Goal: Obtain resource: Obtain resource

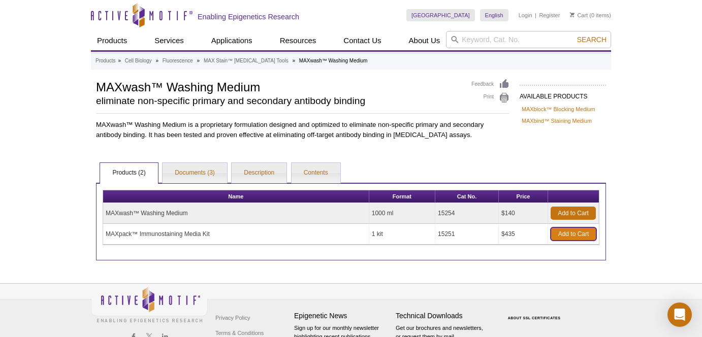
click at [571, 237] on link "Add to Cart" at bounding box center [574, 234] width 46 height 13
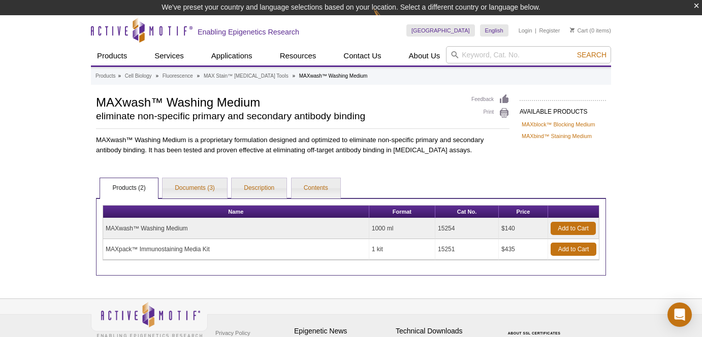
click at [455, 222] on tbody "MAXwash™ Washing Medium 1000 ml 15254 $140 Add to Cart MAXpack™ Immunostaining …" at bounding box center [351, 239] width 496 height 42
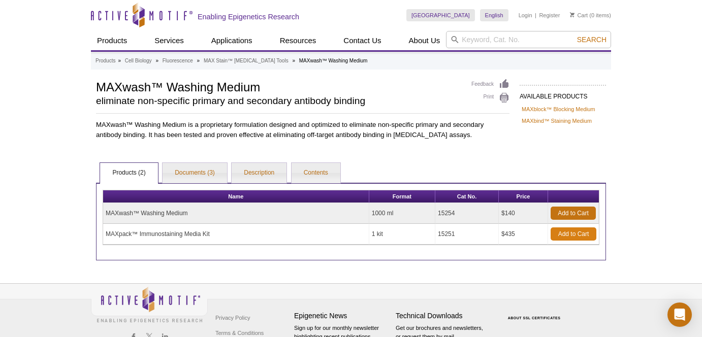
click at [564, 239] on link "Add to Cart" at bounding box center [574, 234] width 46 height 13
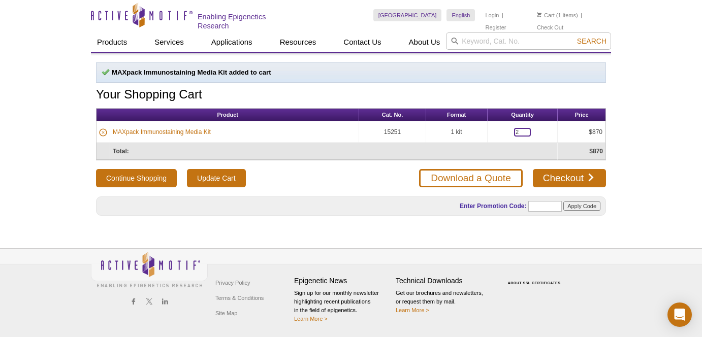
click at [521, 130] on input "2" at bounding box center [522, 132] width 17 height 9
type input "1"
click at [604, 227] on div "Active Motif Logo Enabling Epigenetics Research 1 Search Skip to content Active…" at bounding box center [351, 168] width 702 height 337
click at [500, 176] on link "Download a Quote" at bounding box center [470, 178] width 103 height 18
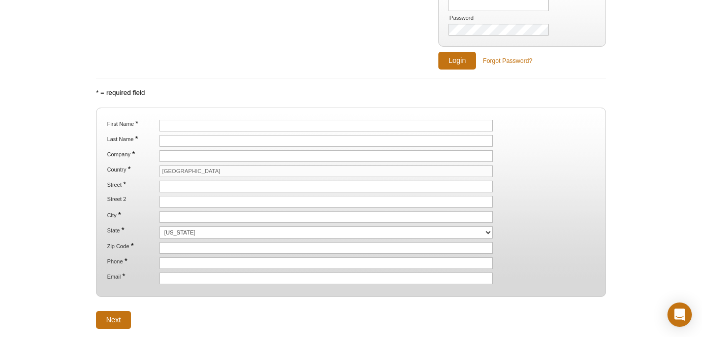
scroll to position [122, 0]
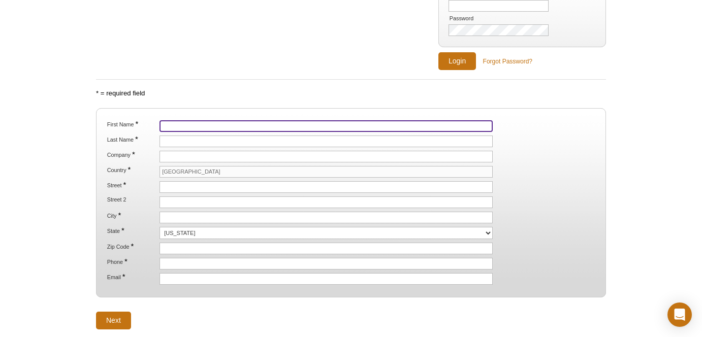
click at [246, 122] on input "First Name *" at bounding box center [325, 126] width 333 height 12
type input "Nathalie"
type input "Scott"
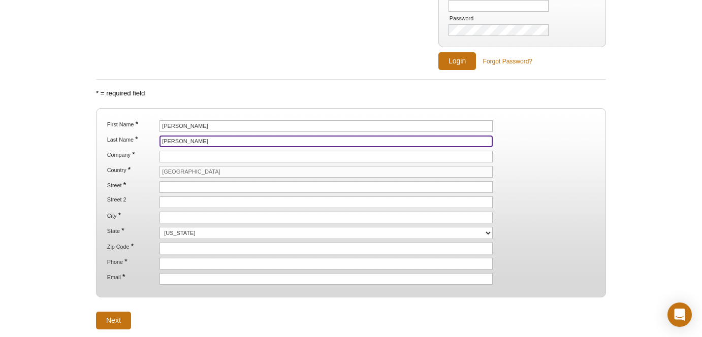
type input "[PERSON_NAME] Lab"
type input "[GEOGRAPHIC_DATA]"
type input "PAT 141 [PERSON_NAME] Labs"
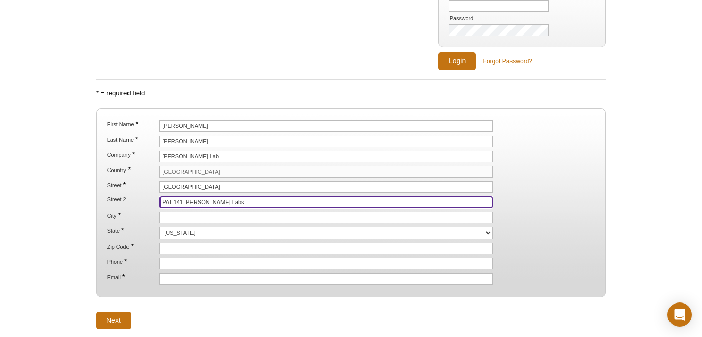
type input "Austin"
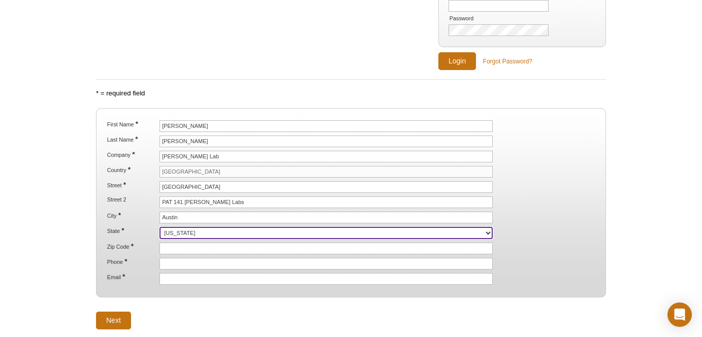
select select "TX"
type input "78712-1188"
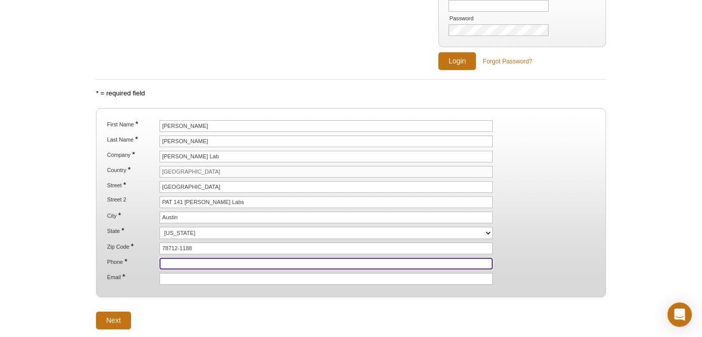
type input "5129477389"
type input "nathalieelsa03@utexas.edu"
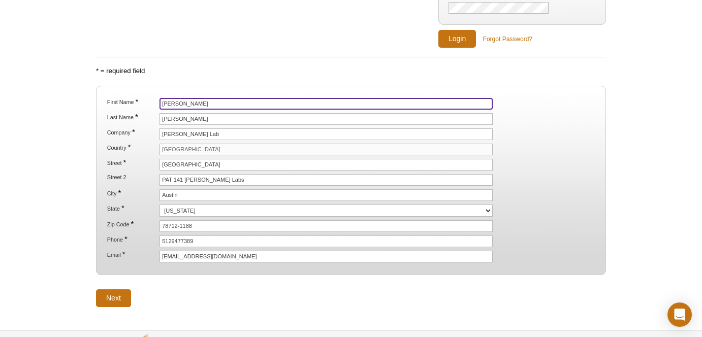
scroll to position [146, 0]
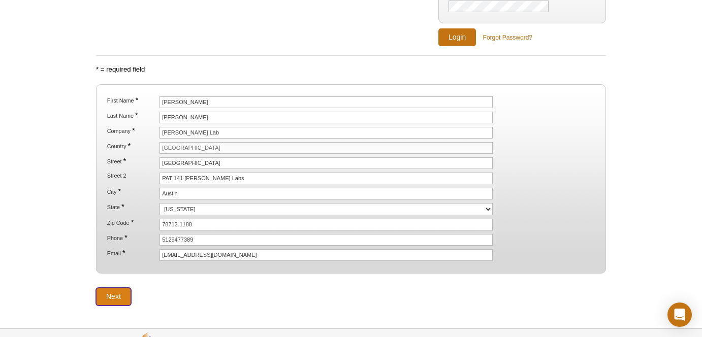
click at [121, 295] on input "Next" at bounding box center [113, 297] width 35 height 18
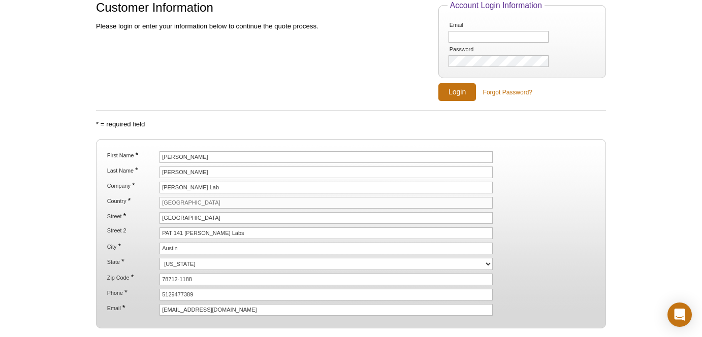
scroll to position [90, 0]
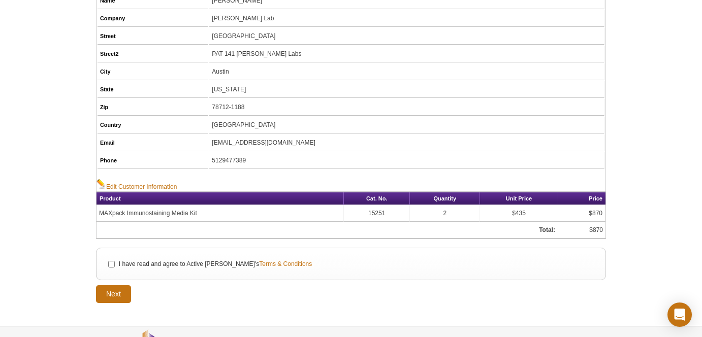
scroll to position [136, 0]
click at [110, 264] on input "I have read and agree to Active Motif's Terms & Conditions" at bounding box center [111, 264] width 7 height 7
checkbox input "true"
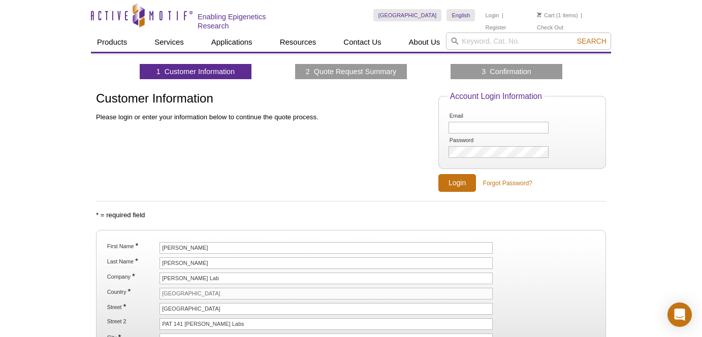
select select "[GEOGRAPHIC_DATA]"
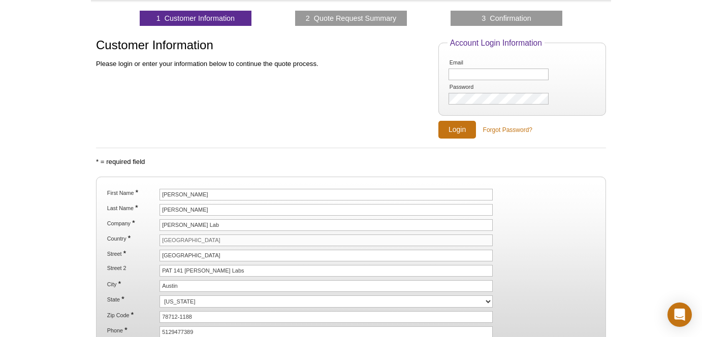
scroll to position [53, 0]
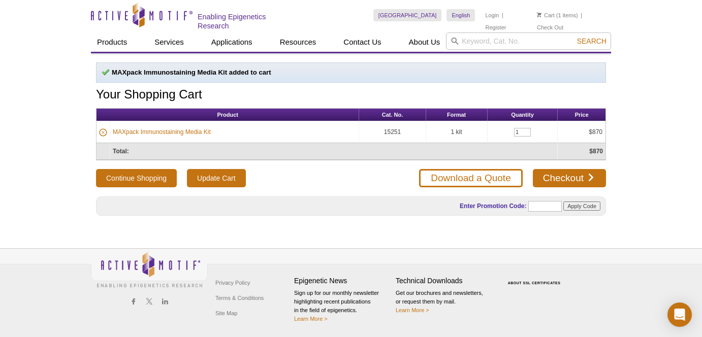
drag, startPoint x: 524, startPoint y: 161, endPoint x: 482, endPoint y: 181, distance: 46.1
click at [524, 161] on form "Product Cat. No. Format Quantity Price MAXpack Immunostaining Media Kit 15251 1…" at bounding box center [351, 147] width 510 height 79
click at [578, 147] on td "$870" at bounding box center [582, 151] width 48 height 17
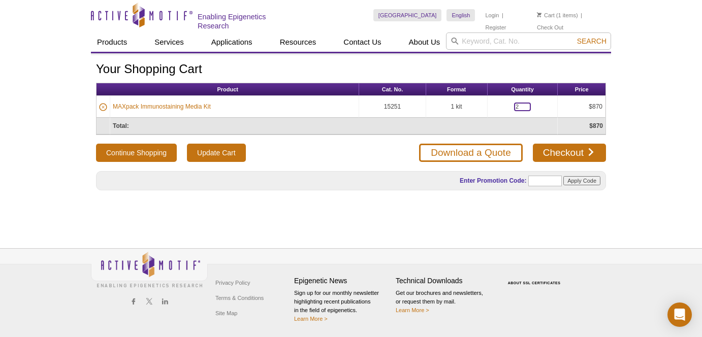
click at [526, 108] on input "2" at bounding box center [522, 107] width 17 height 9
type input "1"
click at [96, 144] on button "Continue Shopping" at bounding box center [136, 153] width 81 height 18
click at [439, 280] on h4 "Technical Downloads" at bounding box center [444, 281] width 96 height 9
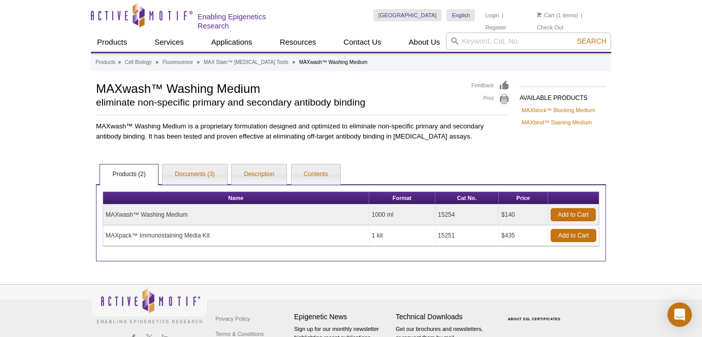
click at [561, 11] on li "Cart (1 items)" at bounding box center [557, 15] width 41 height 12
click at [561, 13] on li "Cart (1 items)" at bounding box center [557, 15] width 41 height 12
click at [566, 9] on li "Cart (1 items)" at bounding box center [557, 15] width 41 height 12
click at [564, 14] on li "Cart (1 items)" at bounding box center [557, 15] width 41 height 12
click at [561, 17] on li "Cart (1 items)" at bounding box center [557, 15] width 41 height 12
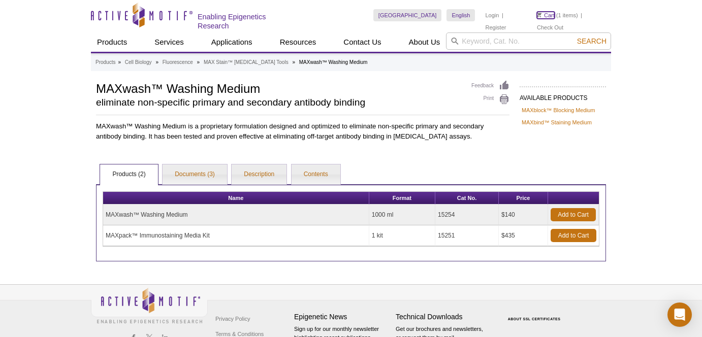
click at [548, 16] on link "Cart" at bounding box center [546, 15] width 18 height 7
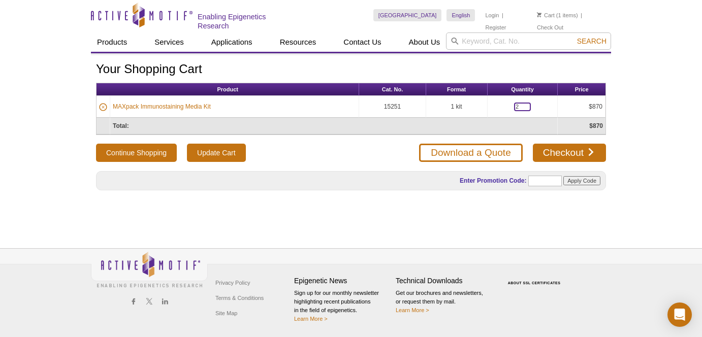
click at [525, 106] on input "2" at bounding box center [522, 107] width 17 height 9
type input "1"
click at [96, 144] on button "Continue Shopping" at bounding box center [136, 153] width 81 height 18
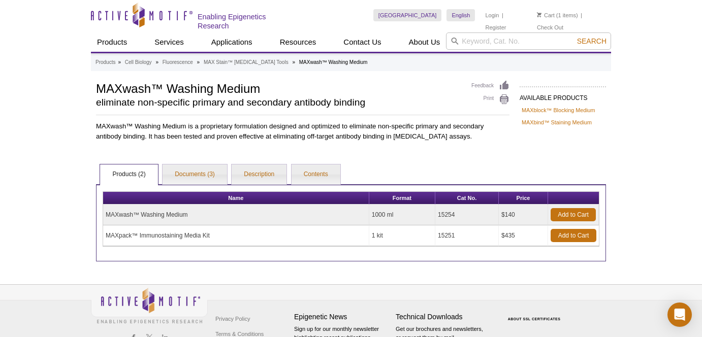
click at [558, 19] on li "Cart (1 items)" at bounding box center [557, 15] width 41 height 12
click at [545, 16] on link "Cart" at bounding box center [546, 15] width 18 height 7
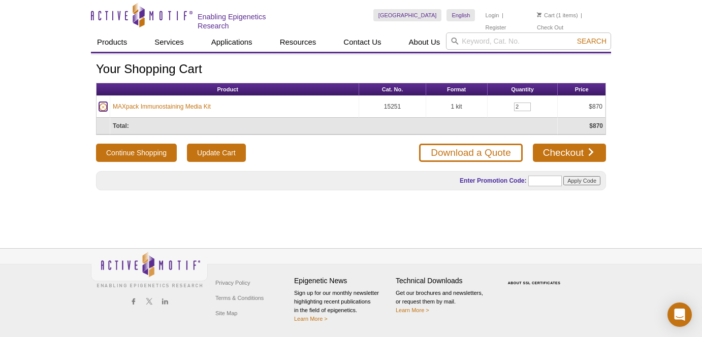
click at [103, 106] on icon at bounding box center [103, 107] width 3 height 3
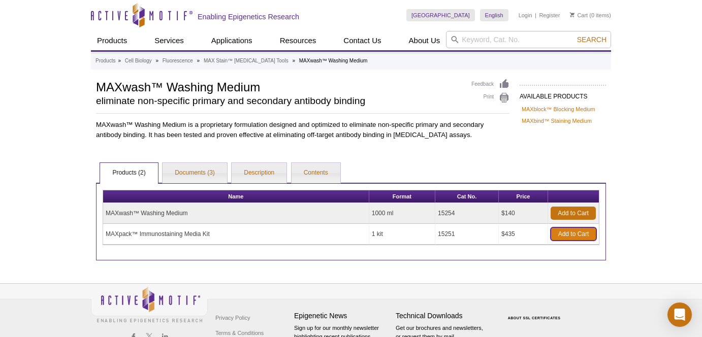
click at [578, 233] on link "Add to Cart" at bounding box center [574, 234] width 46 height 13
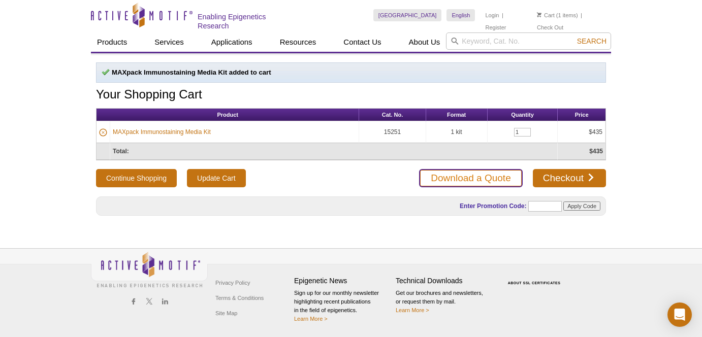
click at [485, 179] on link "Download a Quote" at bounding box center [470, 178] width 103 height 18
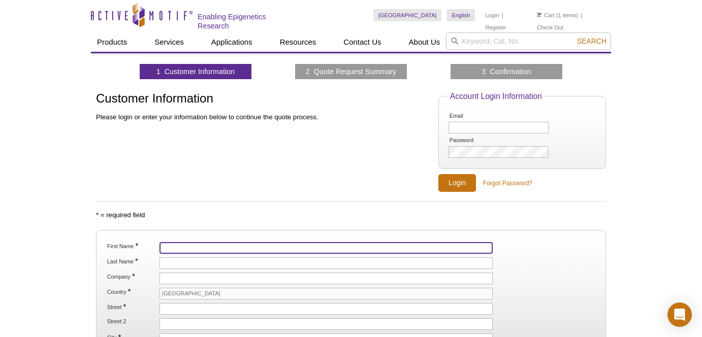
click at [264, 244] on input "First Name *" at bounding box center [325, 248] width 333 height 12
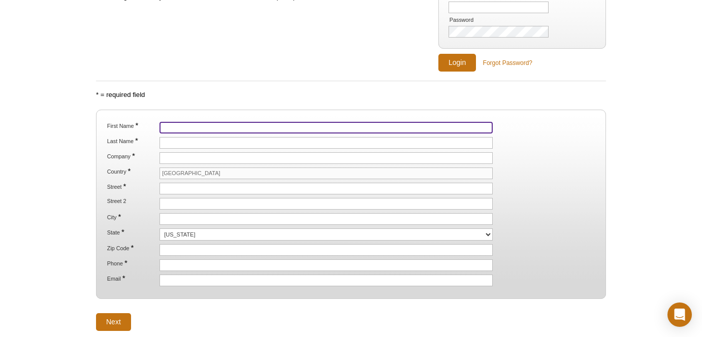
click at [228, 128] on input "First Name *" at bounding box center [325, 128] width 333 height 12
type input "nathalie"
type input "scott"
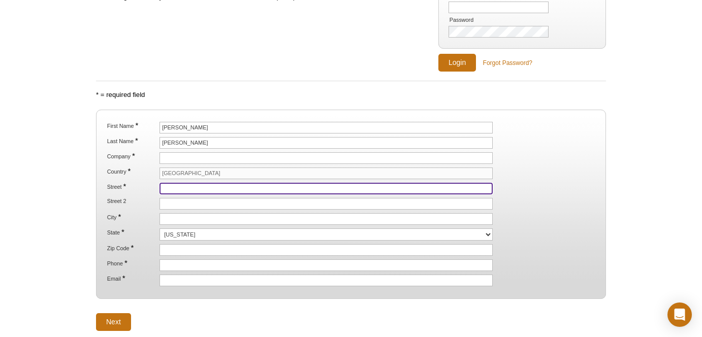
type input "1640 W 6th St"
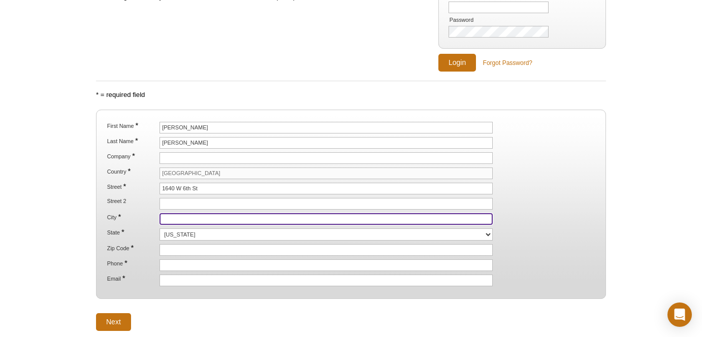
type input "Austin"
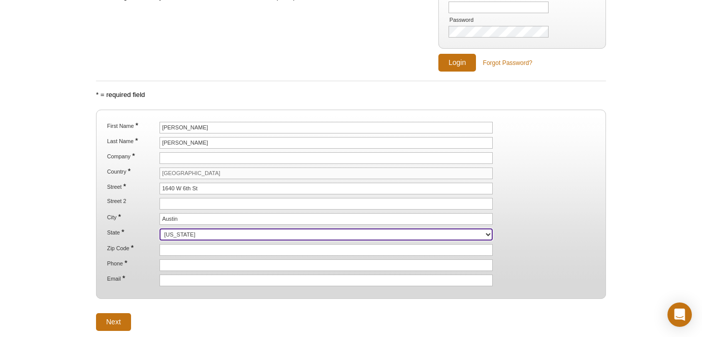
select select "TX"
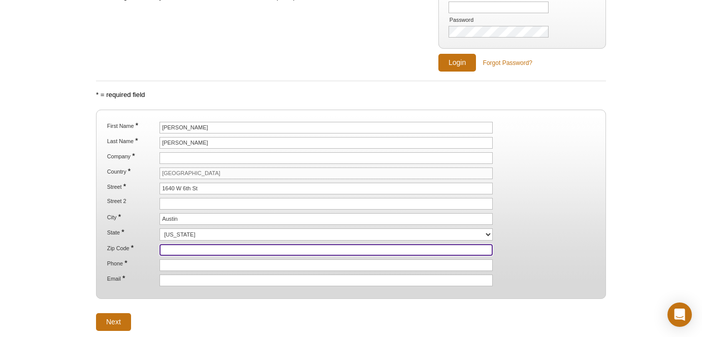
type input "78703"
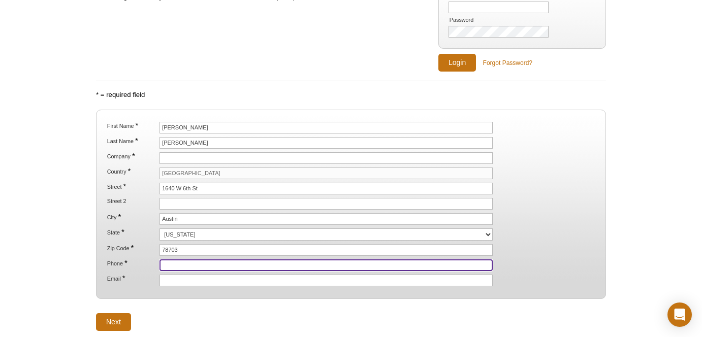
type input "5129477389"
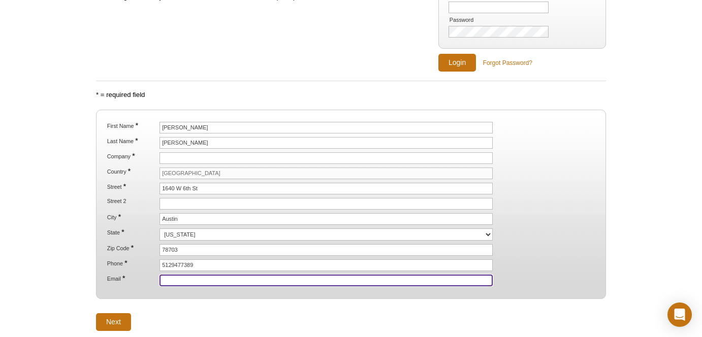
type input "scottnathalie10@gmail.com"
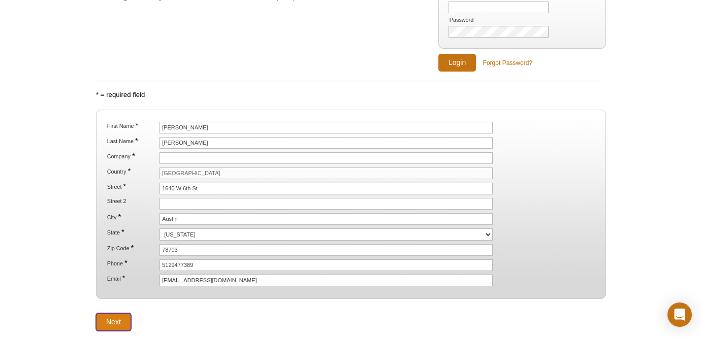
click at [116, 316] on input "Next" at bounding box center [113, 322] width 35 height 18
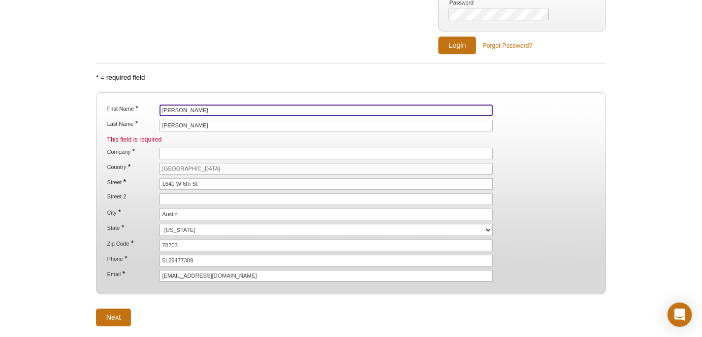
click at [191, 106] on input "nathalie" at bounding box center [325, 111] width 333 height 12
type input "Nathalie"
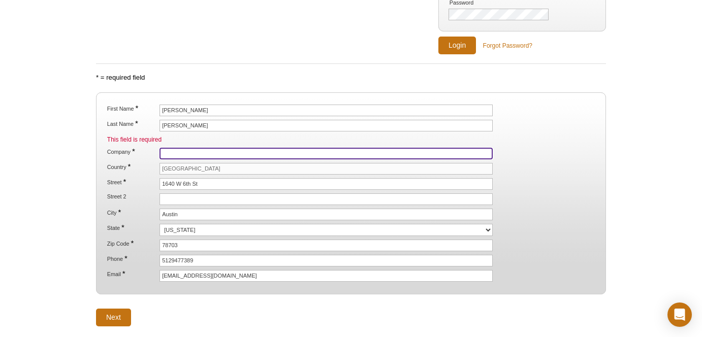
type input "Baker Lab"
type input "PAT 141 J T Patterson Labs"
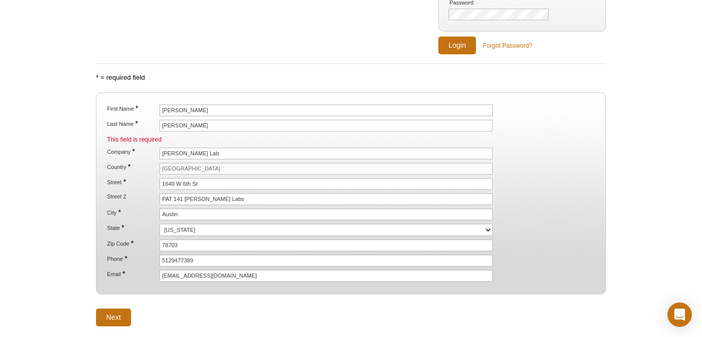
click at [198, 304] on form "First Name * Nathalie Last Name * scott This field is required Company * Baker …" at bounding box center [351, 209] width 510 height 235
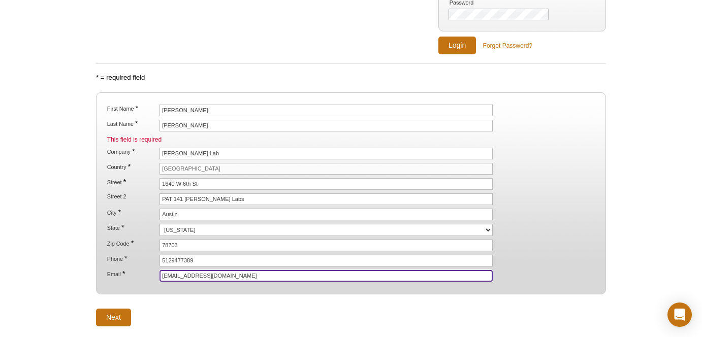
click at [224, 274] on input "scottnathalie10@gmail.com" at bounding box center [325, 276] width 333 height 12
drag, startPoint x: 241, startPoint y: 276, endPoint x: 115, endPoint y: 274, distance: 126.0
click at [115, 274] on li "Email * scottnathalie10@gmail.com" at bounding box center [351, 276] width 490 height 12
click at [205, 275] on input "Email *" at bounding box center [325, 276] width 333 height 12
type input "nathalieelsa03@utexas.edu"
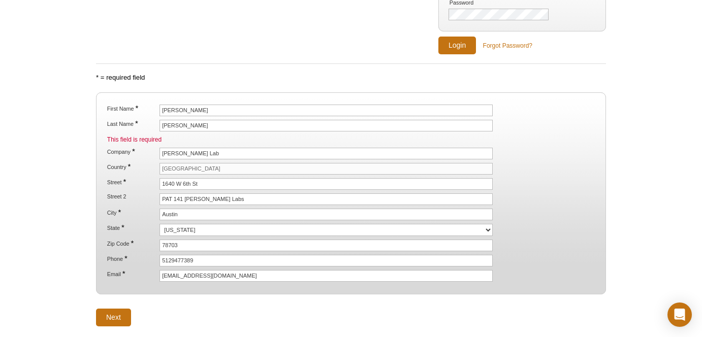
click at [268, 289] on fieldset "First Name * Nathalie Last Name * scott This field is required Company * Baker …" at bounding box center [351, 193] width 510 height 203
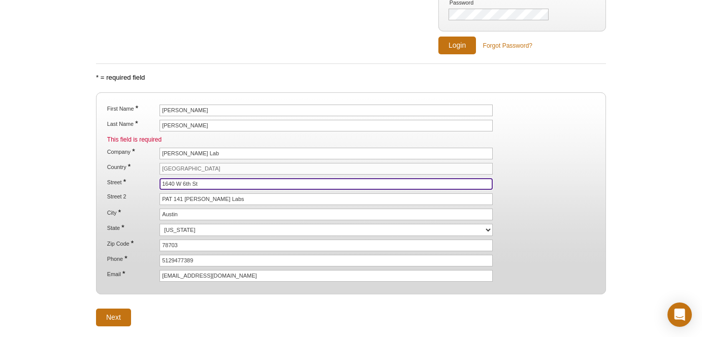
drag, startPoint x: 202, startPoint y: 184, endPoint x: 135, endPoint y: 173, distance: 67.9
click at [135, 174] on ol "First Name * Nathalie Last Name * scott This field is required Company * Baker …" at bounding box center [351, 193] width 492 height 177
click at [209, 180] on input "Street *" at bounding box center [325, 184] width 333 height 12
type input "2415 Speedway"
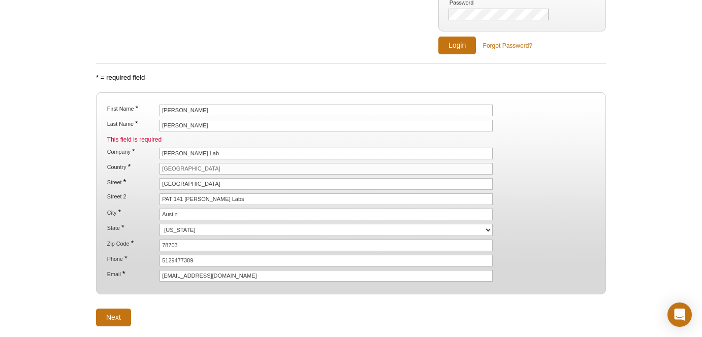
click at [236, 299] on form "First Name * Nathalie Last Name * scott This field is required Company * Baker …" at bounding box center [351, 209] width 510 height 235
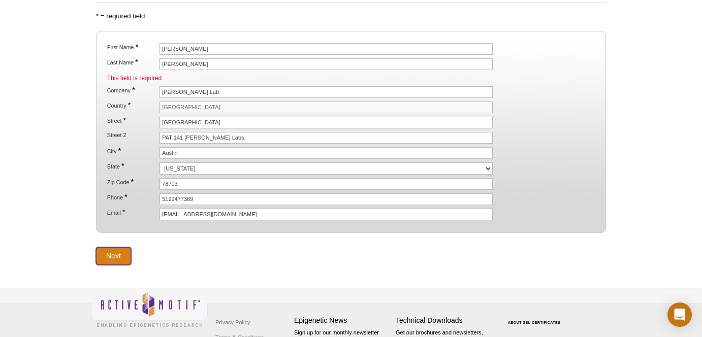
click at [116, 257] on input "Next" at bounding box center [113, 256] width 35 height 18
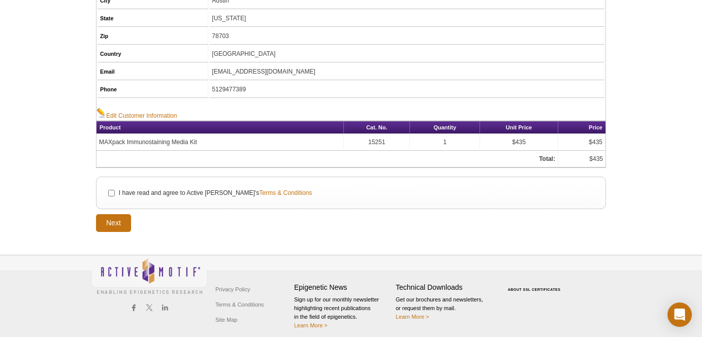
scroll to position [207, 0]
click at [109, 194] on input "I have read and agree to Active Motif's Terms & Conditions" at bounding box center [111, 193] width 7 height 7
checkbox input "true"
click at [110, 224] on input "Next" at bounding box center [113, 223] width 35 height 18
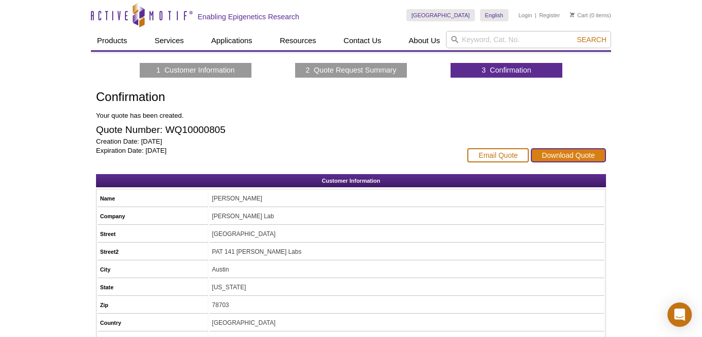
click at [553, 159] on link "Download Quote" at bounding box center [568, 155] width 75 height 14
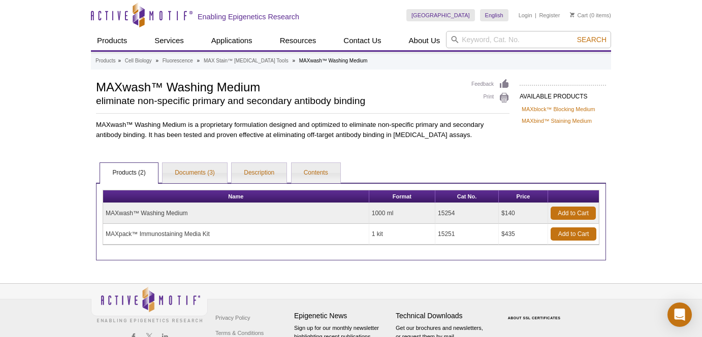
click at [592, 15] on li "Cart (0 items)" at bounding box center [590, 15] width 41 height 12
click at [580, 14] on link "Cart" at bounding box center [579, 15] width 18 height 7
click at [574, 239] on link "Add to Cart" at bounding box center [574, 234] width 46 height 13
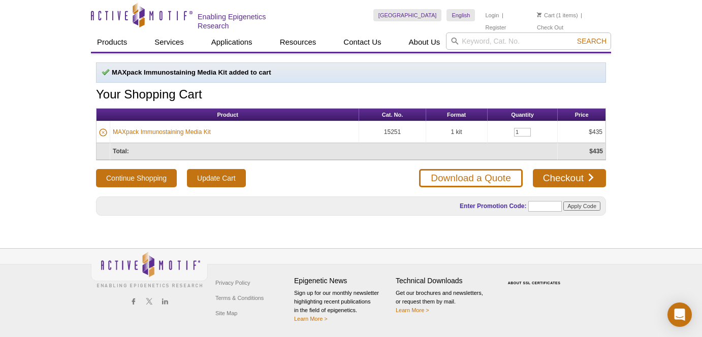
drag, startPoint x: 95, startPoint y: 36, endPoint x: 397, endPoint y: 182, distance: 335.0
click at [397, 182] on div "Continue Shopping Update Cart Download a Quote Checkout" at bounding box center [351, 178] width 510 height 18
